Goal: Task Accomplishment & Management: Manage account settings

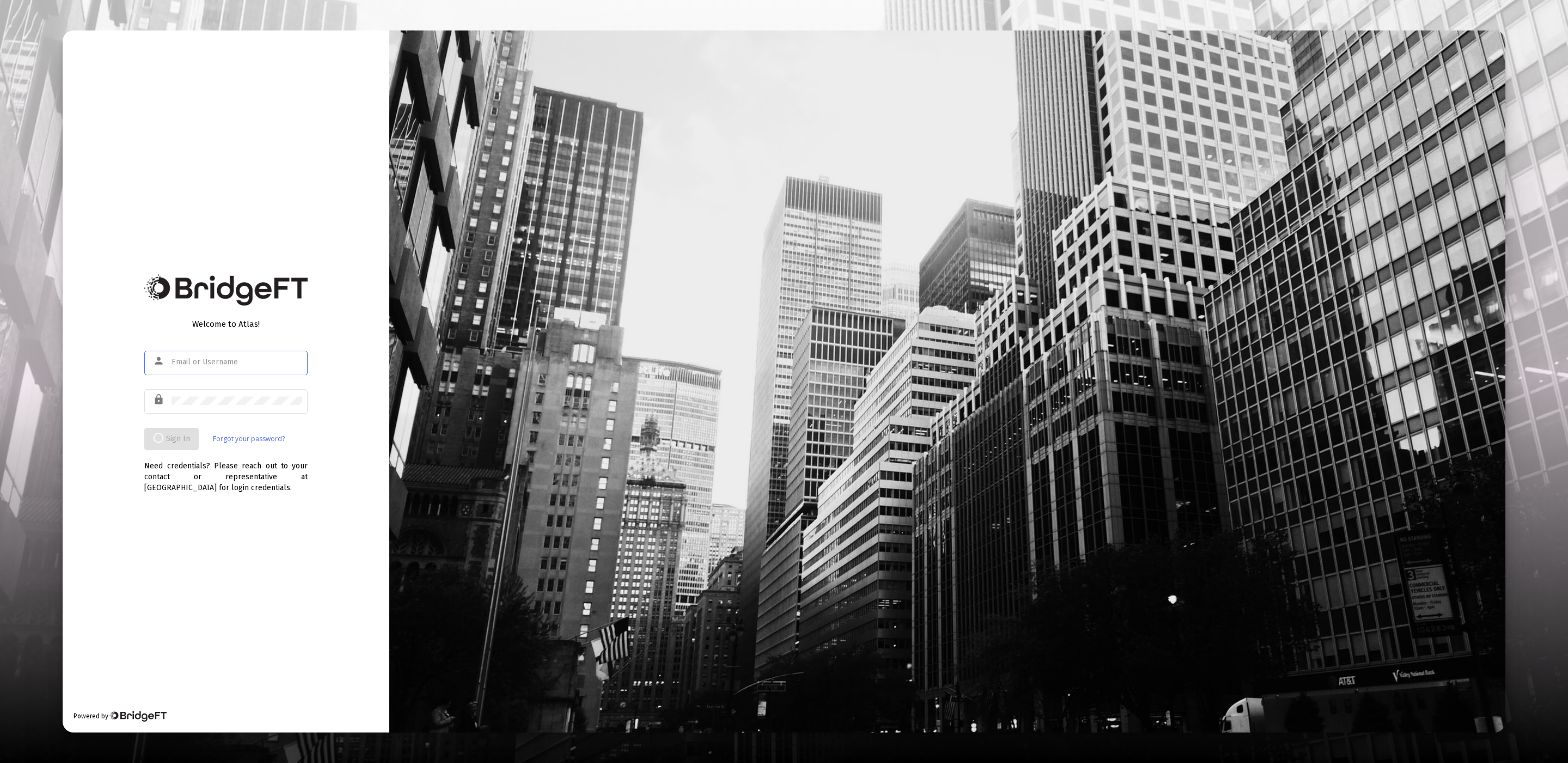
type input "[EMAIL_ADDRESS][DOMAIN_NAME]"
click at [225, 415] on div "lock" at bounding box center [226, 407] width 163 height 35
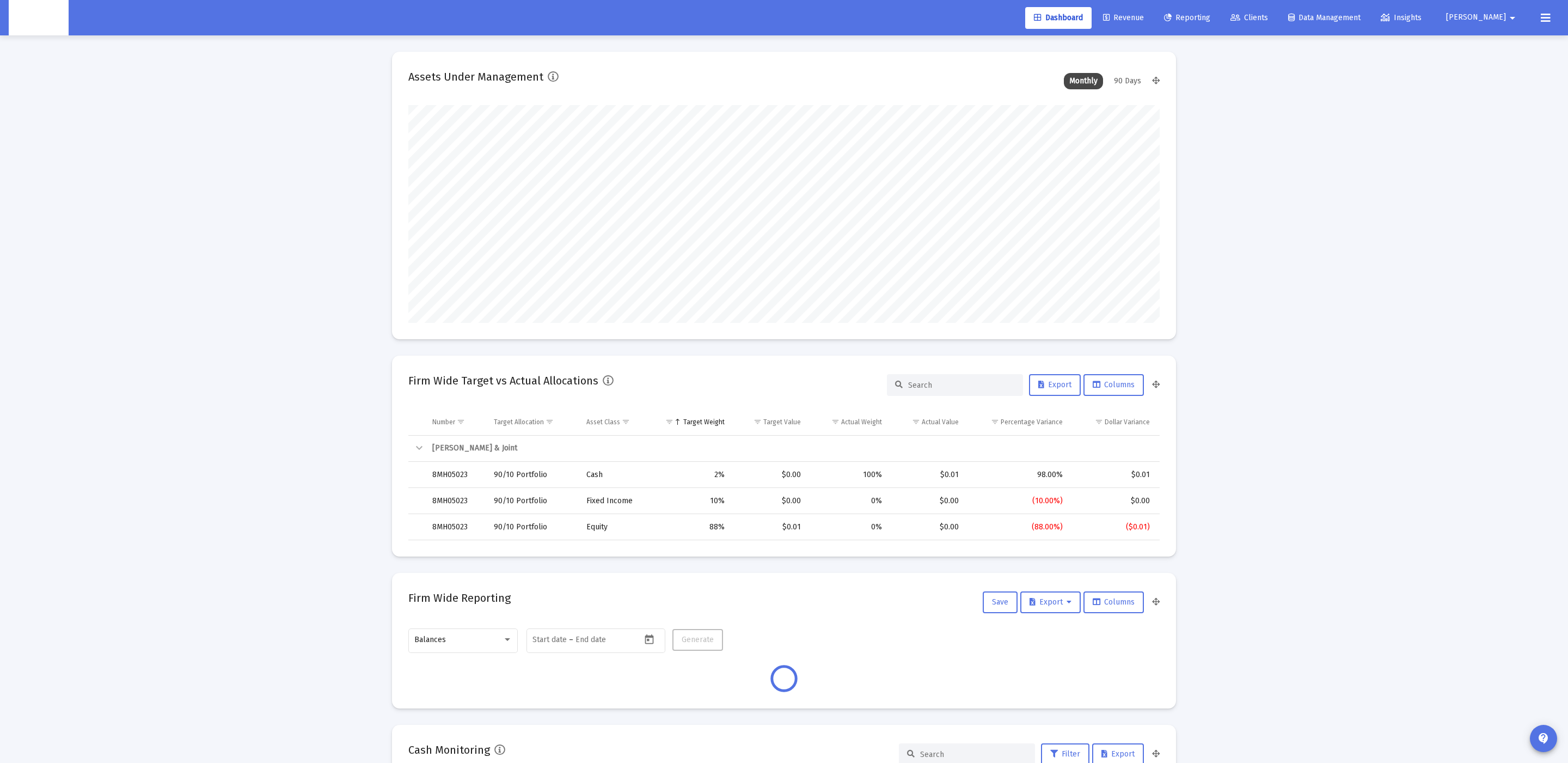
scroll to position [217, 405]
type input "[DATE]"
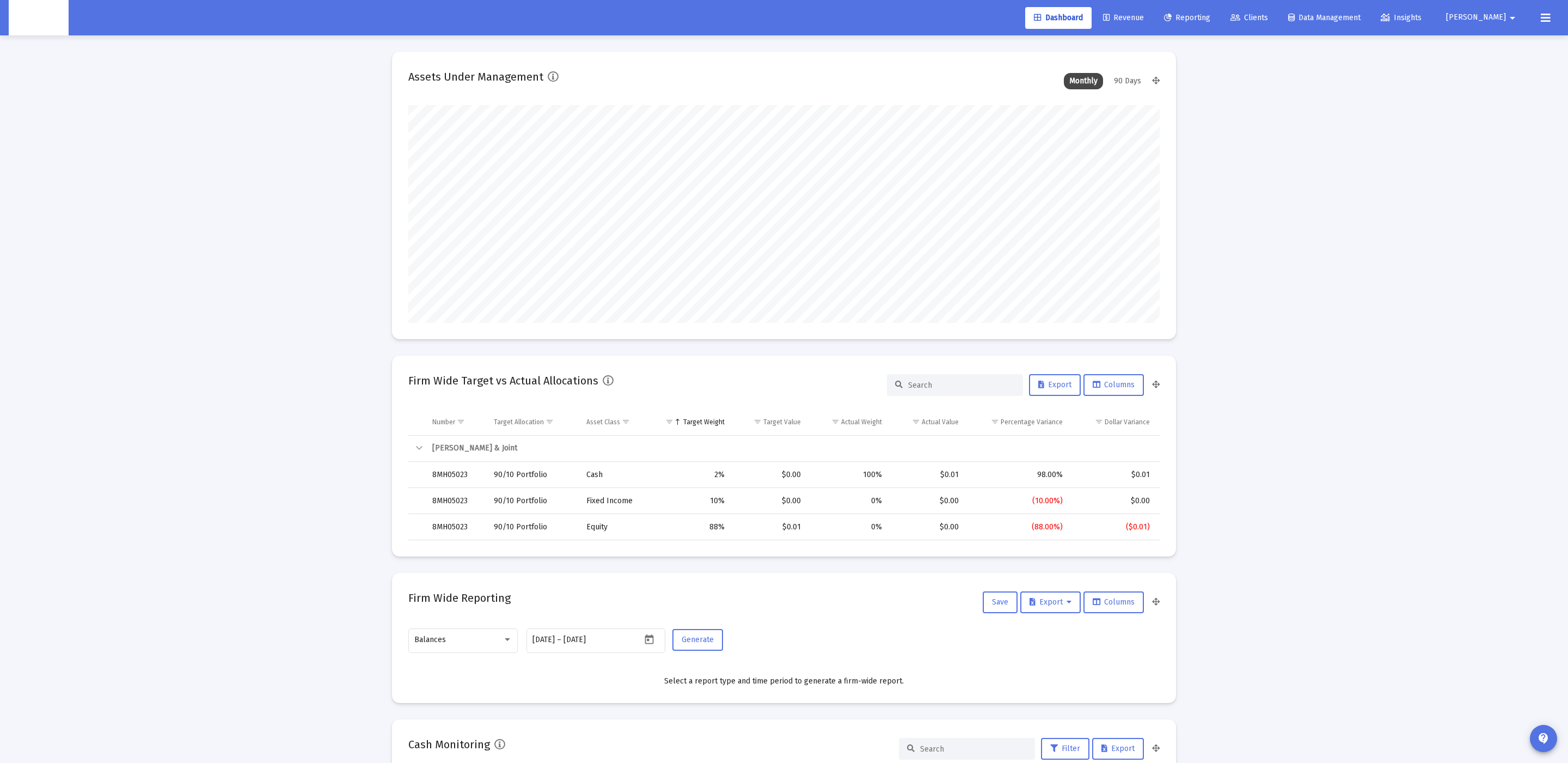
click at [1509, 18] on mat-icon "arrow_drop_down" at bounding box center [1512, 18] width 13 height 22
click at [1514, 49] on span "Settings" at bounding box center [1520, 46] width 32 height 26
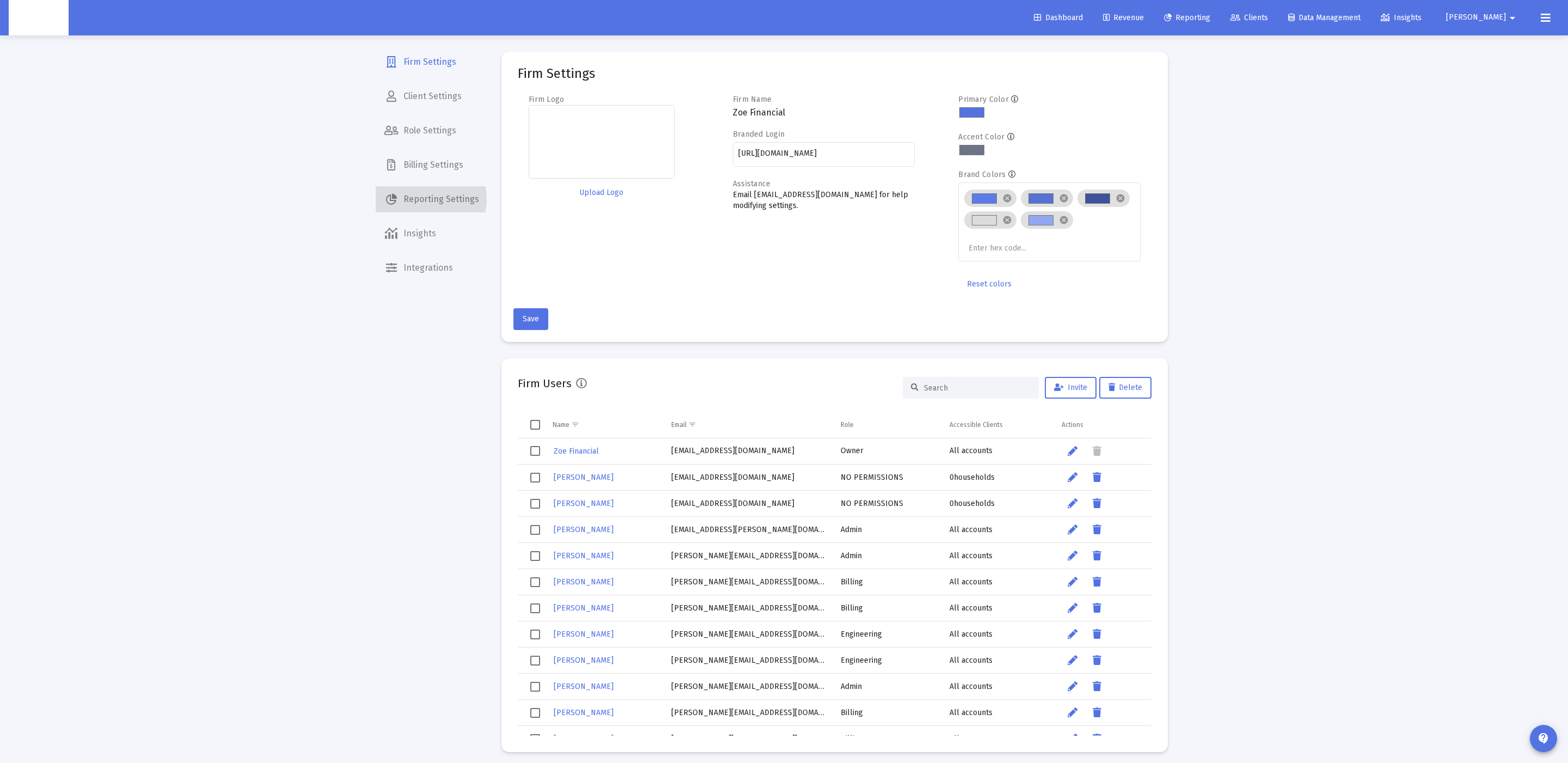
click at [424, 199] on span "Reporting Settings" at bounding box center [432, 199] width 112 height 26
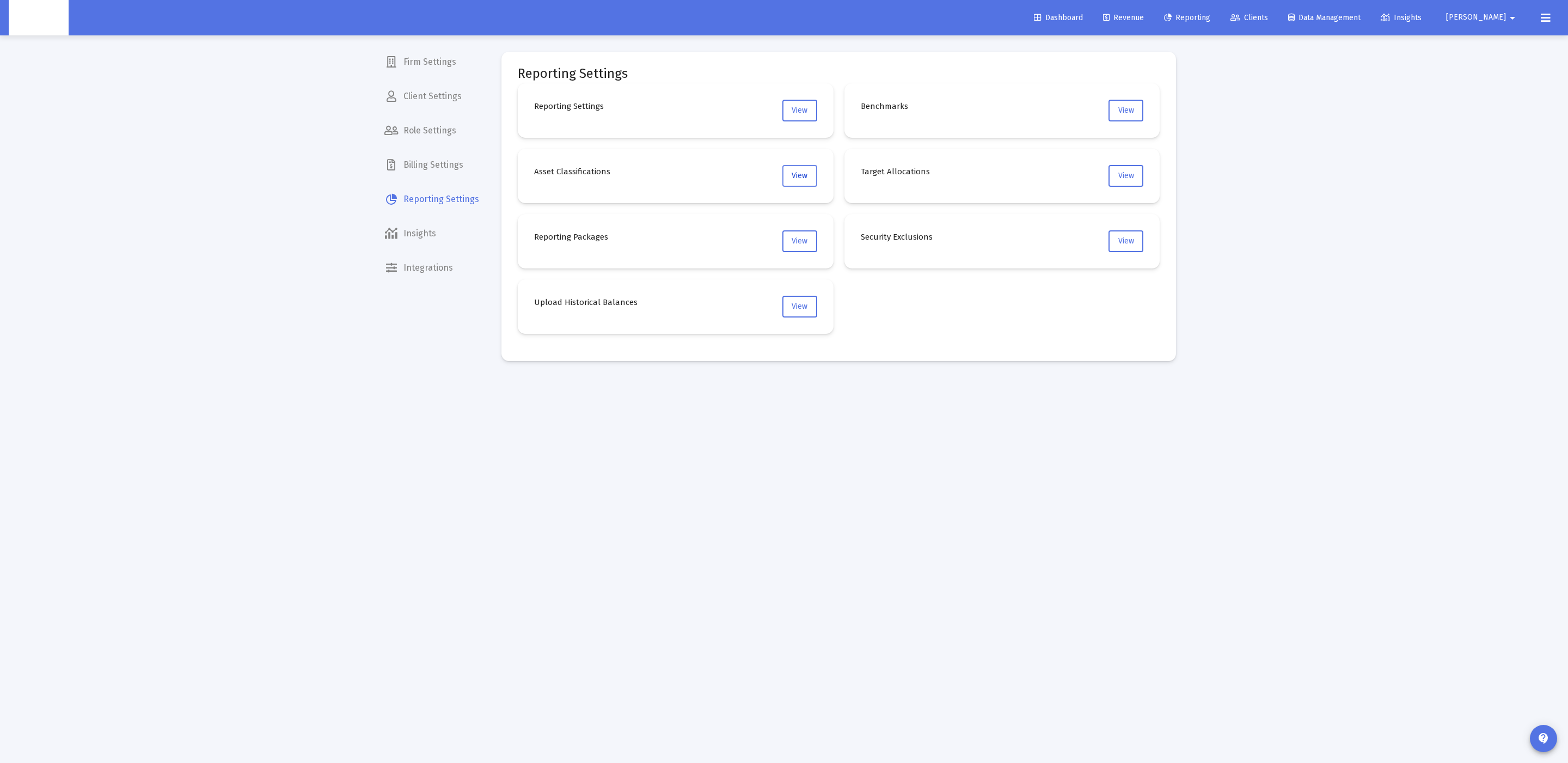
click at [783, 180] on button "View" at bounding box center [799, 176] width 35 height 22
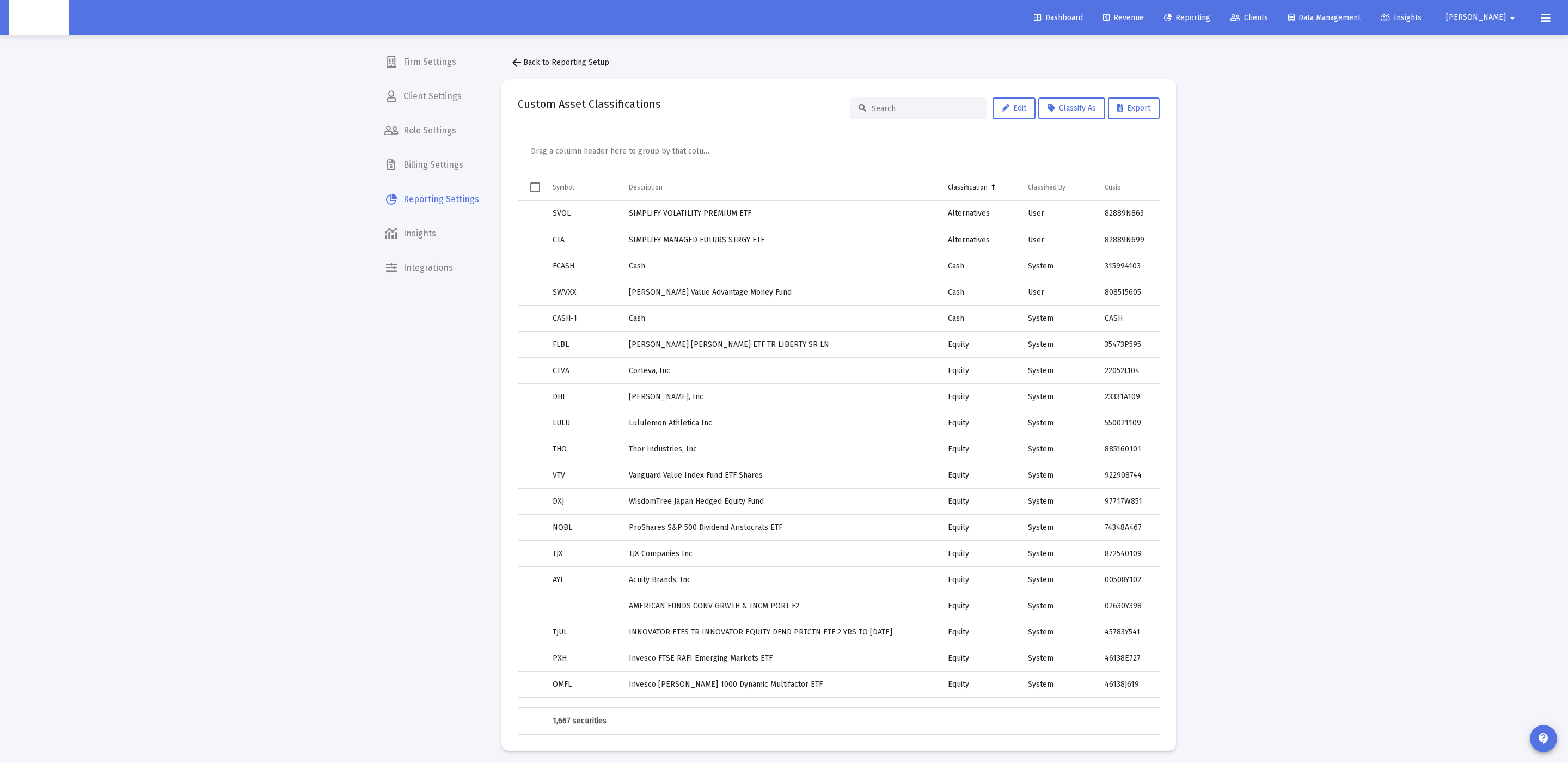
drag, startPoint x: 869, startPoint y: 115, endPoint x: 876, endPoint y: 111, distance: 8.1
click at [869, 115] on div at bounding box center [919, 108] width 136 height 22
click at [881, 111] on input at bounding box center [925, 108] width 107 height 9
